Goal: Task Accomplishment & Management: Manage account settings

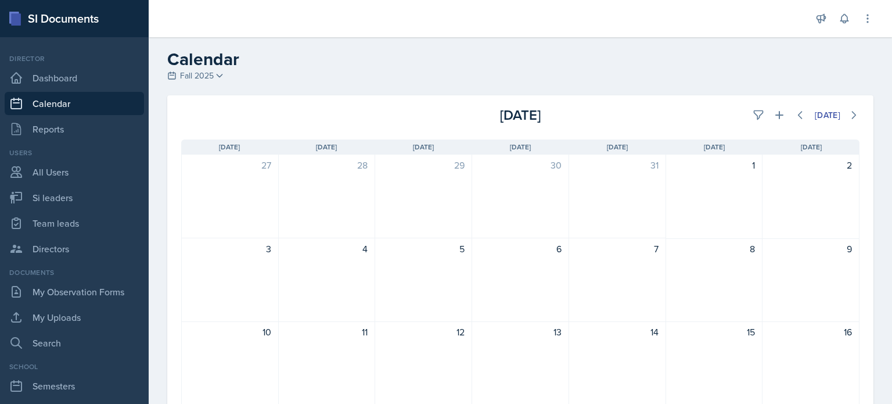
scroll to position [292, 0]
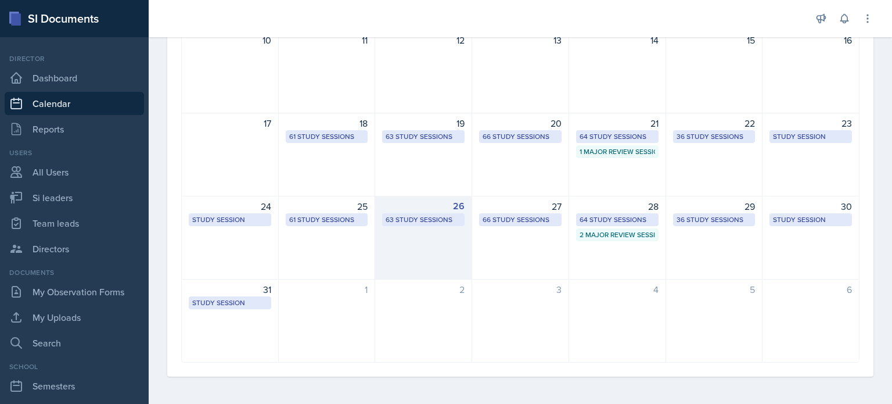
click at [413, 241] on div "26 63 Study Sessions" at bounding box center [423, 238] width 97 height 84
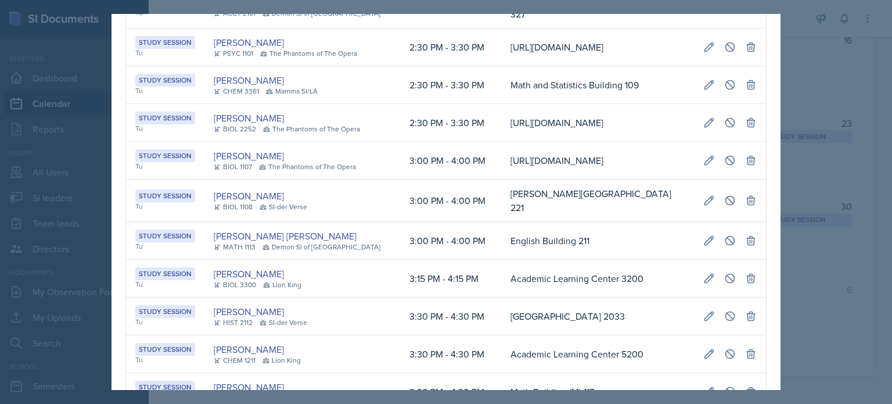
scroll to position [1107, 0]
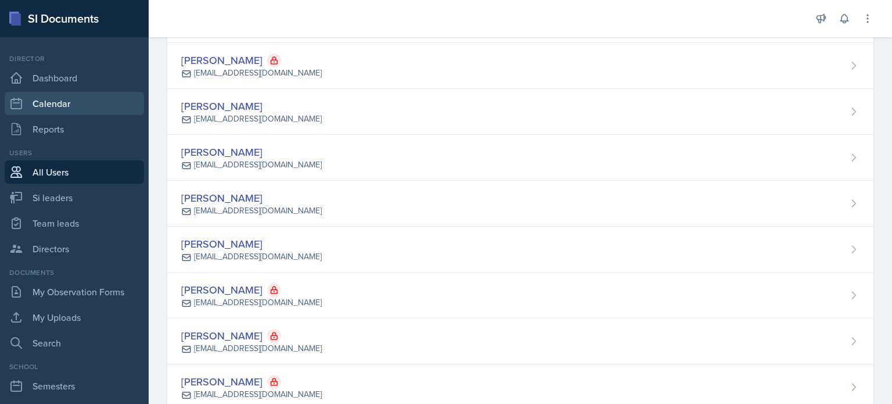
click at [66, 106] on link "Calendar" at bounding box center [74, 103] width 139 height 23
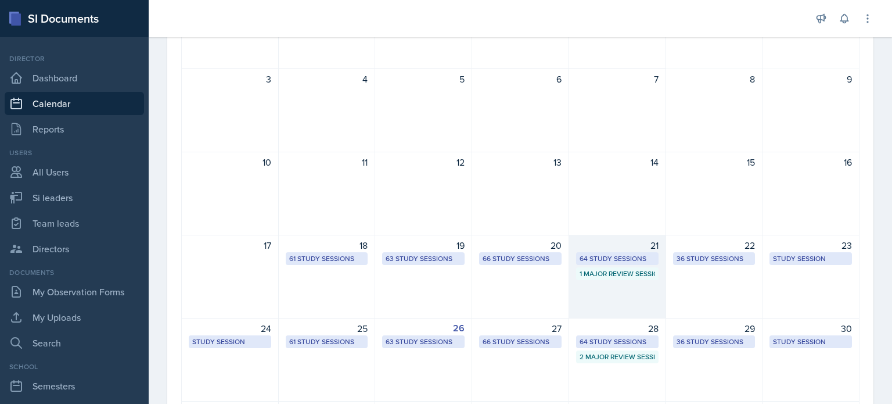
scroll to position [232, 0]
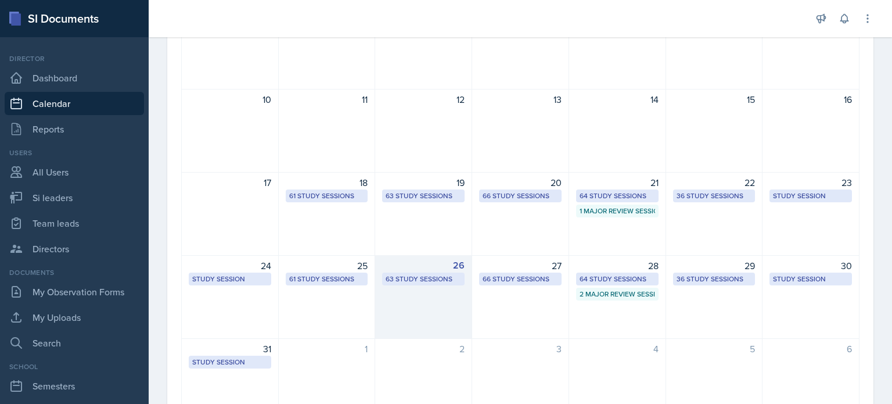
click at [413, 277] on div "63 Study Sessions" at bounding box center [424, 279] width 76 height 10
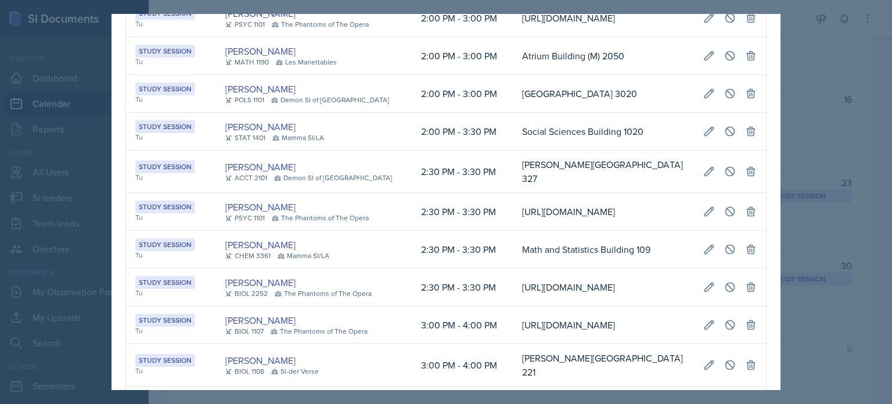
scroll to position [1104, 0]
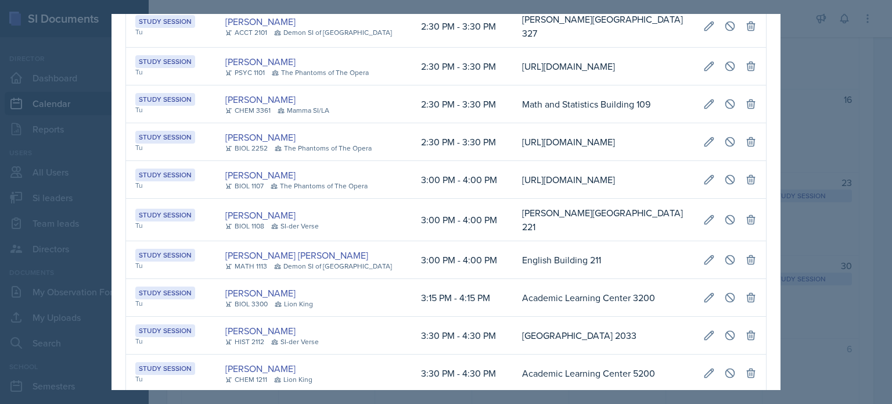
click at [451, 161] on td "2:30 PM - 3:30 PM" at bounding box center [462, 142] width 101 height 38
click at [704, 110] on icon at bounding box center [710, 104] width 12 height 12
select select "2"
select select "30"
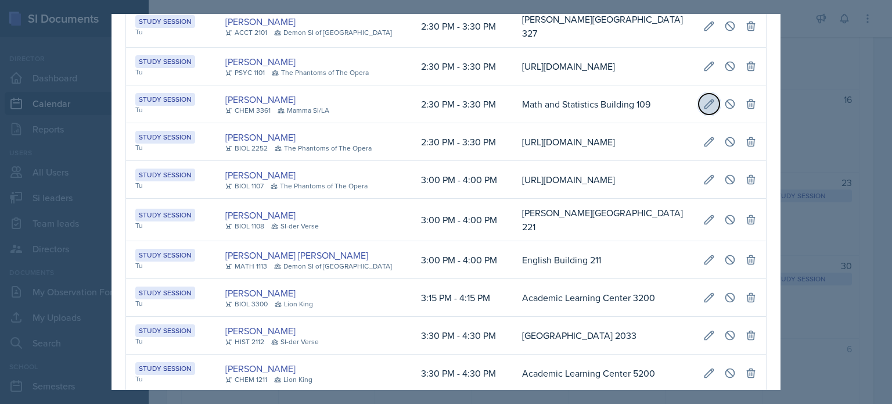
select select "PM"
select select "3"
select select "30"
select select "PM"
type input "Math and Statistics Building 109"
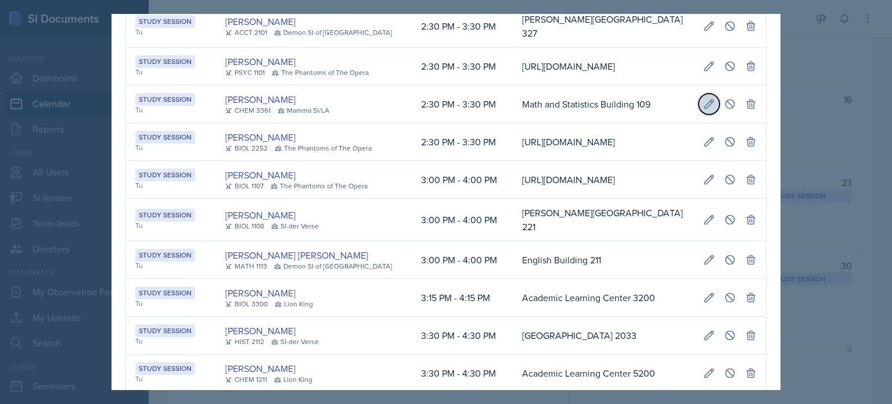
select select "d66089cd-5ee7-4f89-a345-f1bdd1643066"
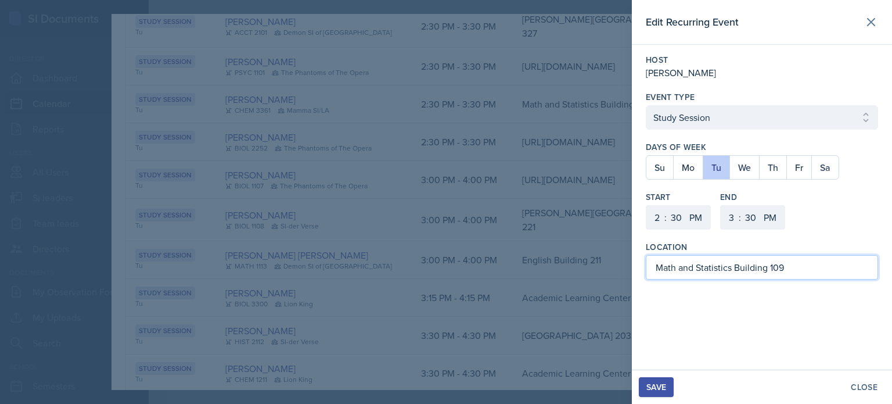
drag, startPoint x: 794, startPoint y: 267, endPoint x: 551, endPoint y: 271, distance: 243.5
click at [551, 272] on div "Edit Recurring Event Host [PERSON_NAME] Event Type Select Event Type Study Sess…" at bounding box center [446, 202] width 892 height 404
click at [660, 387] on div "Save" at bounding box center [657, 386] width 20 height 9
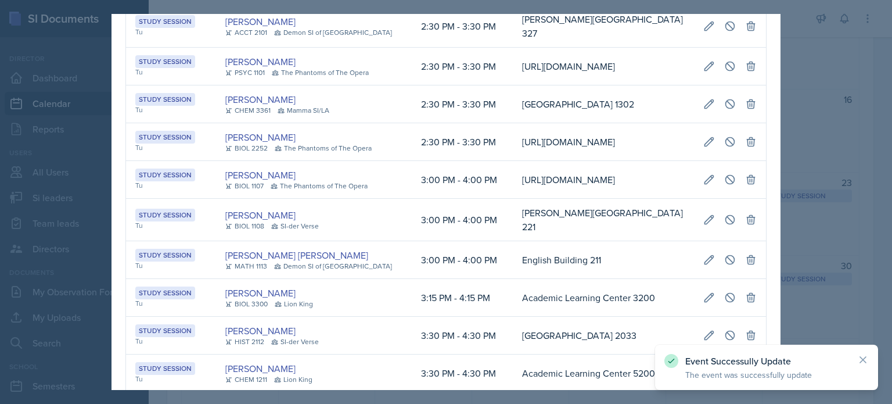
click at [803, 61] on div at bounding box center [446, 202] width 892 height 404
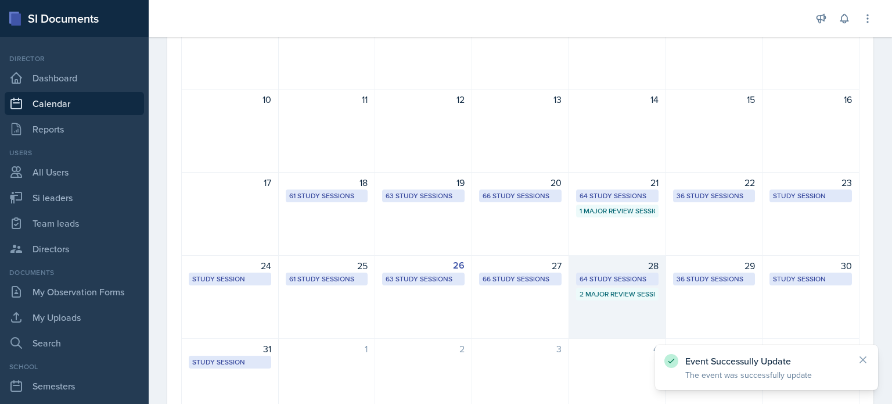
click at [628, 312] on div "28 64 Study Sessions 2 Major Review Sessions" at bounding box center [617, 297] width 97 height 84
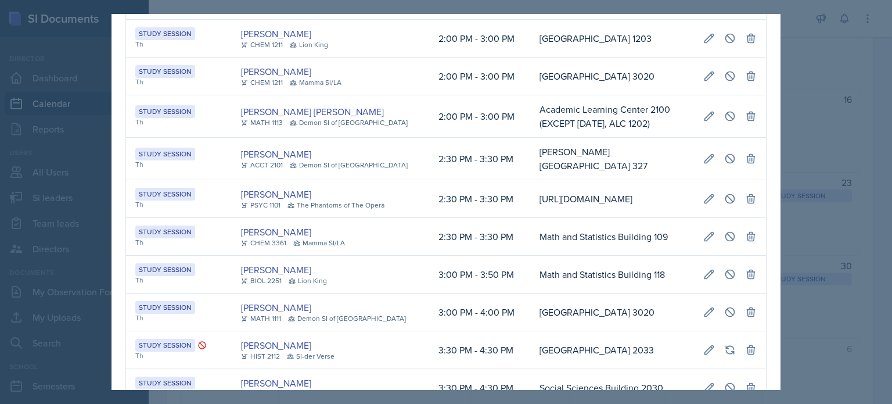
scroll to position [0, 653]
click at [702, 226] on button at bounding box center [709, 236] width 21 height 21
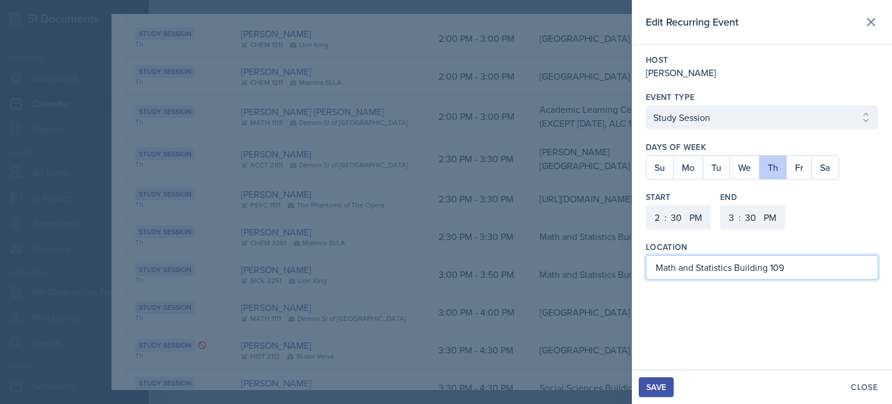
drag, startPoint x: 802, startPoint y: 267, endPoint x: 626, endPoint y: 264, distance: 176.1
click at [626, 264] on div "Edit Recurring Event Host [PERSON_NAME] Event Type Select Event Type Study Sess…" at bounding box center [446, 202] width 892 height 404
click at [658, 386] on div "Save" at bounding box center [657, 386] width 20 height 9
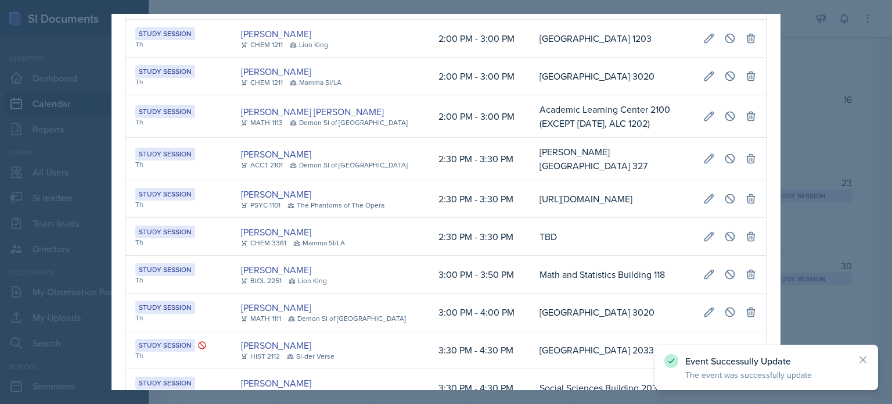
click at [801, 127] on div at bounding box center [446, 202] width 892 height 404
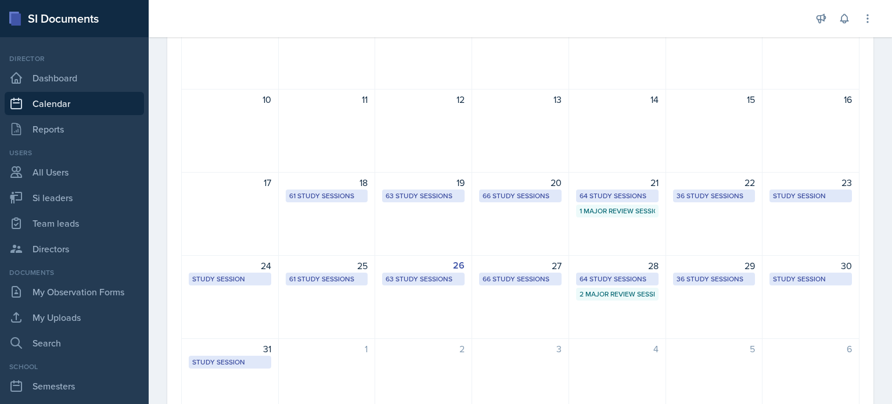
click at [416, 307] on div "26 63 Study Sessions" at bounding box center [423, 297] width 97 height 84
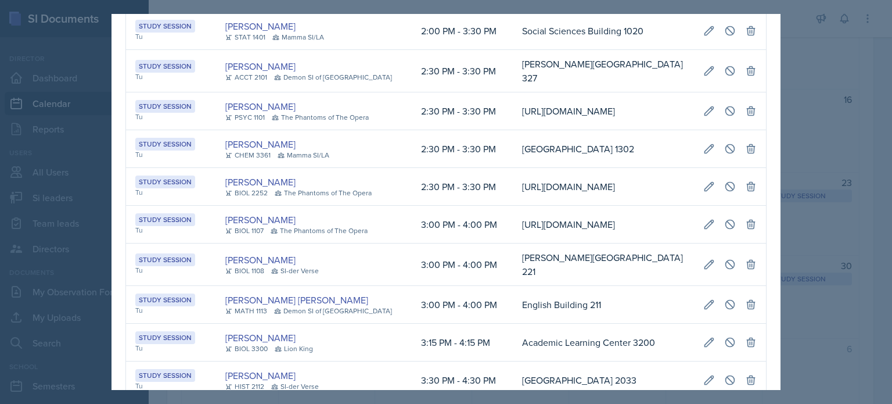
scroll to position [0, 232]
click at [714, 153] on icon at bounding box center [709, 148] width 9 height 9
type input "[GEOGRAPHIC_DATA] 1302"
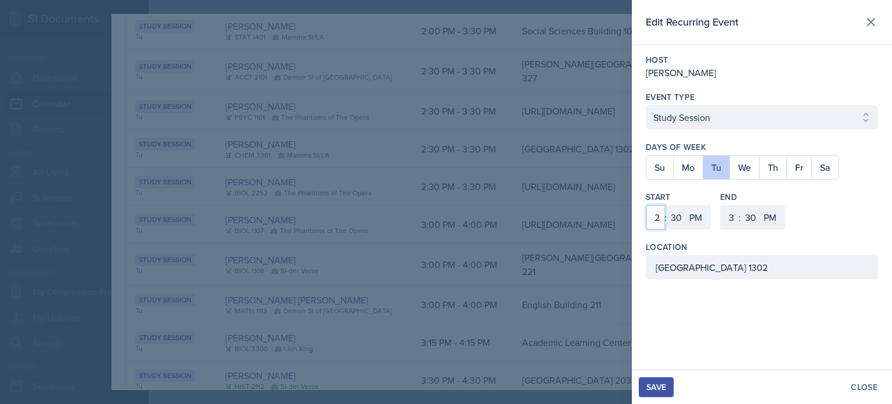
click at [651, 216] on select "1 2 3 4 5 6 7 8 9 10 11 12" at bounding box center [656, 217] width 19 height 24
select select "3"
click at [647, 205] on select "1 2 3 4 5 6 7 8 9 10 11 12" at bounding box center [656, 217] width 19 height 24
click at [734, 216] on select "1 2 3 4 5 6 7 8 9 10 11 12" at bounding box center [730, 217] width 19 height 24
select select "4"
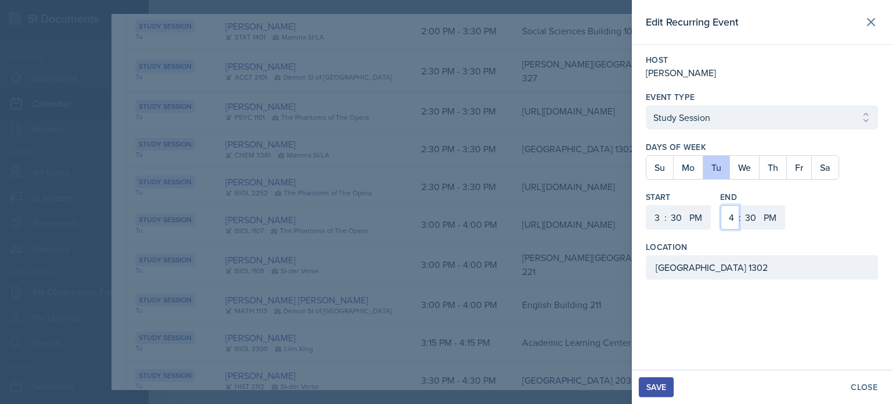
click at [721, 205] on select "1 2 3 4 5 6 7 8 9 10 11 12" at bounding box center [730, 217] width 19 height 24
drag, startPoint x: 761, startPoint y: 266, endPoint x: 502, endPoint y: 261, distance: 259.2
click at [500, 264] on div "Edit Recurring Event Host [PERSON_NAME] Event Type Select Event Type Study Sess…" at bounding box center [446, 202] width 892 height 404
type input "[PERSON_NAME][GEOGRAPHIC_DATA] 382"
click at [660, 390] on div "Save" at bounding box center [657, 386] width 20 height 9
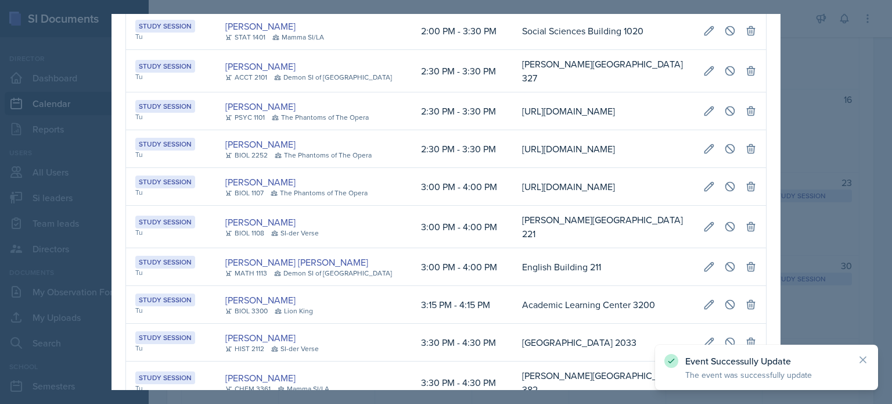
click at [816, 75] on div at bounding box center [446, 202] width 892 height 404
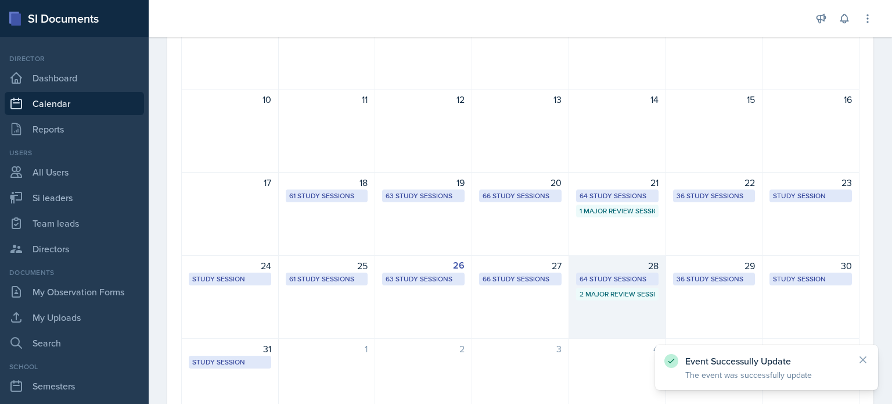
click at [623, 312] on div "28 64 Study Sessions 2 Major Review Sessions" at bounding box center [617, 297] width 97 height 84
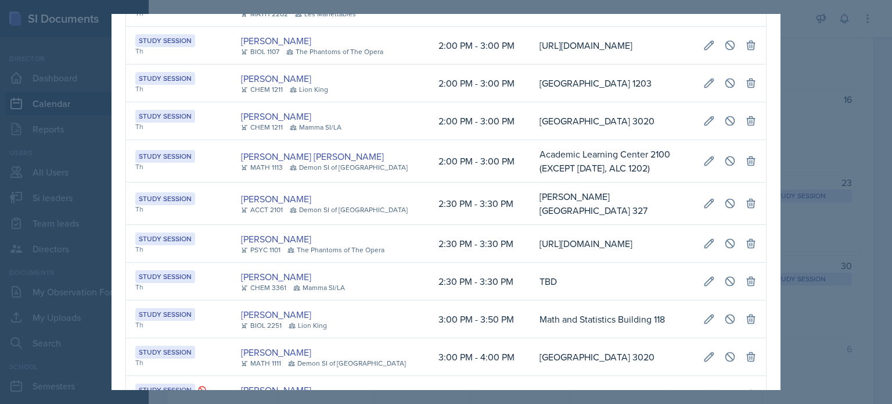
scroll to position [0, 653]
click at [704, 275] on icon at bounding box center [710, 281] width 12 height 12
select select "2"
select select "3"
type input "TBD"
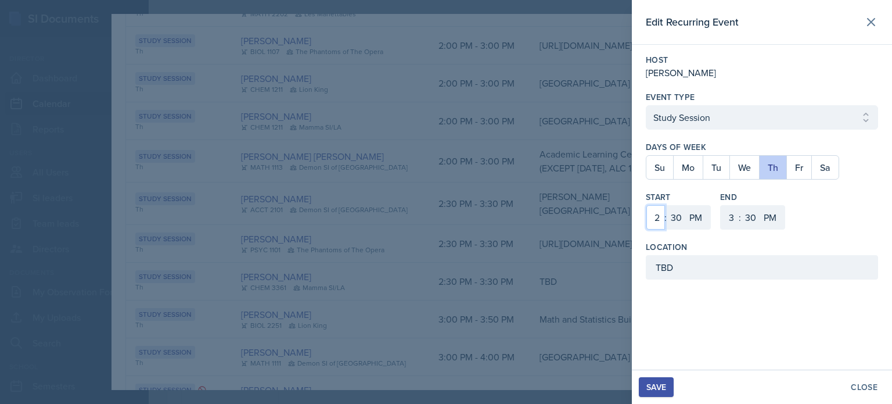
click at [660, 214] on select "1 2 3 4 5 6 7 8 9 10 11 12" at bounding box center [656, 217] width 19 height 24
select select "3"
click at [647, 205] on select "1 2 3 4 5 6 7 8 9 10 11 12" at bounding box center [656, 217] width 19 height 24
click at [732, 215] on select "1 2 3 4 5 6 7 8 9 10 11 12" at bounding box center [730, 217] width 19 height 24
select select "4"
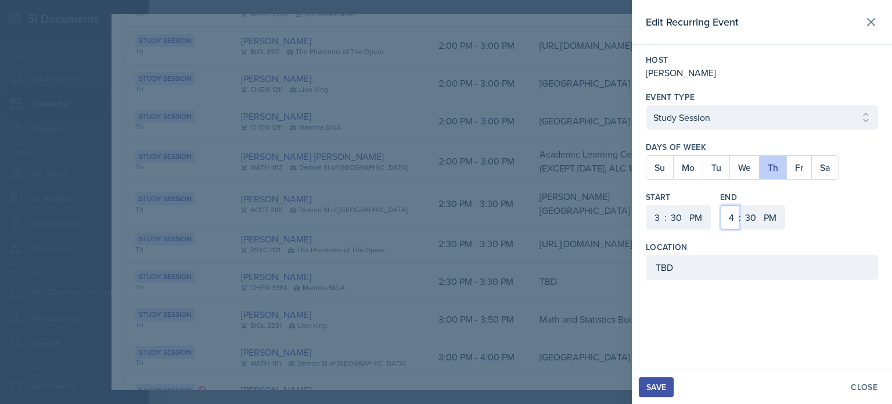
click at [721, 205] on select "1 2 3 4 5 6 7 8 9 10 11 12" at bounding box center [730, 217] width 19 height 24
drag, startPoint x: 671, startPoint y: 269, endPoint x: 597, endPoint y: 267, distance: 73.2
click at [597, 267] on div "Edit Recurring Event Host [PERSON_NAME] Event Type Select Event Type Study Sess…" at bounding box center [446, 202] width 892 height 404
type input "[PERSON_NAME][GEOGRAPHIC_DATA] 382"
click at [652, 384] on div "Save" at bounding box center [657, 386] width 20 height 9
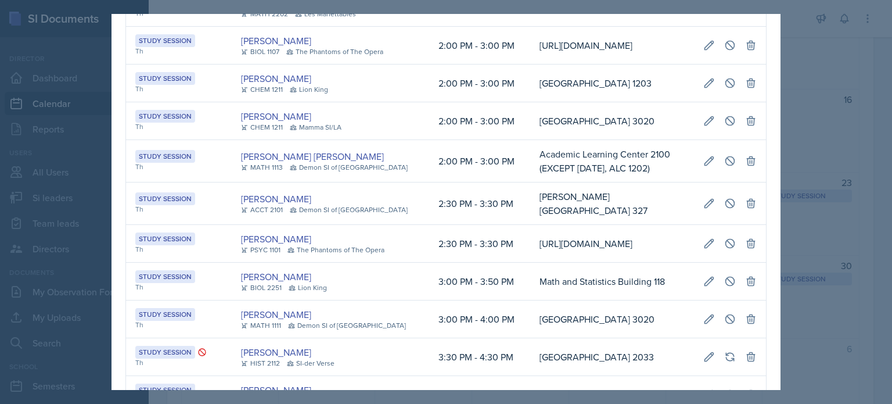
click at [792, 71] on div at bounding box center [446, 202] width 892 height 404
